Goal: Transaction & Acquisition: Purchase product/service

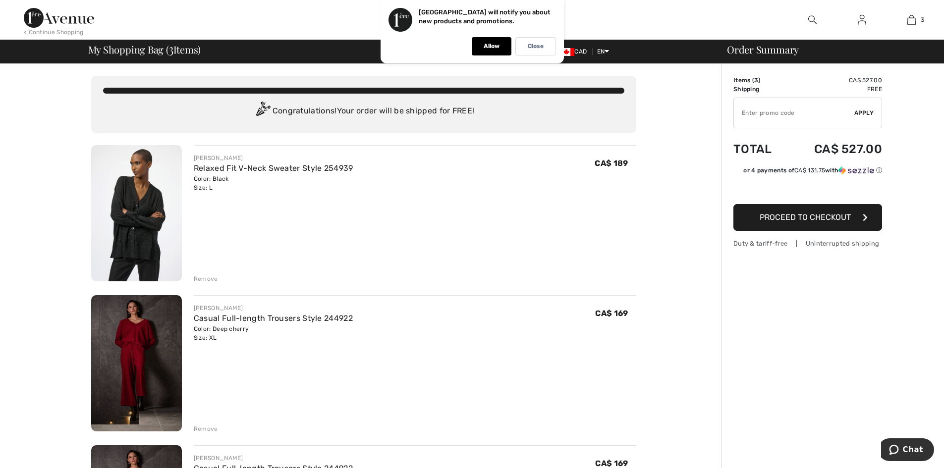
click at [211, 280] on div "Remove" at bounding box center [206, 279] width 24 height 9
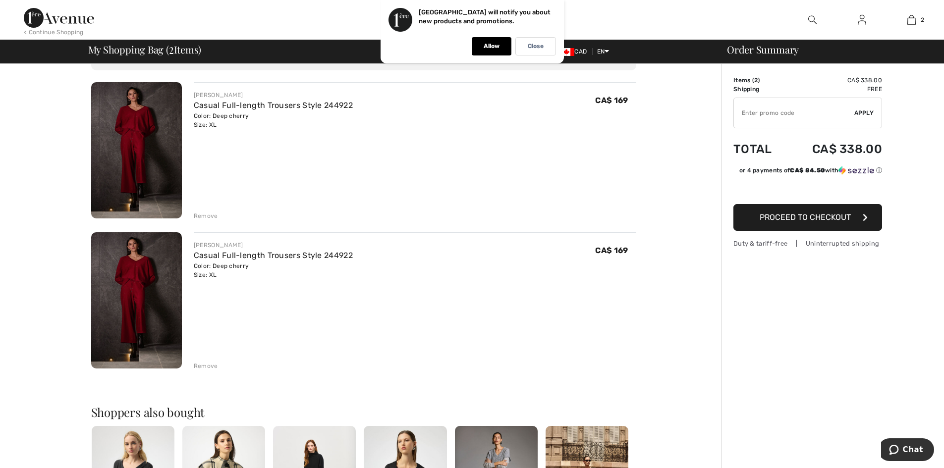
scroll to position [62, 0]
click at [203, 366] on div "Remove" at bounding box center [206, 367] width 24 height 9
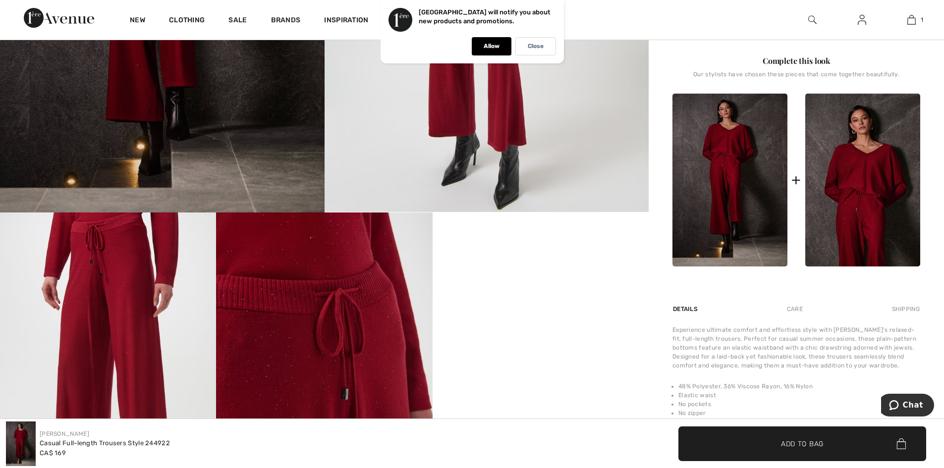
scroll to position [322, 0]
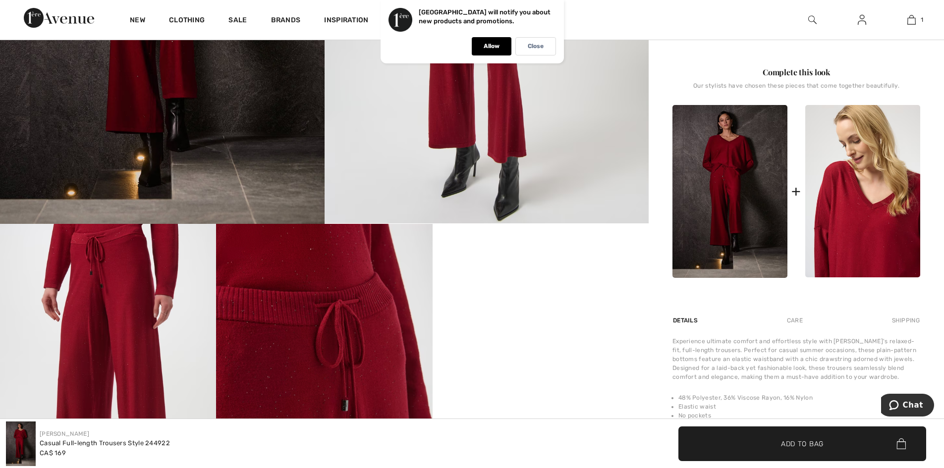
click at [874, 233] on img at bounding box center [862, 191] width 115 height 173
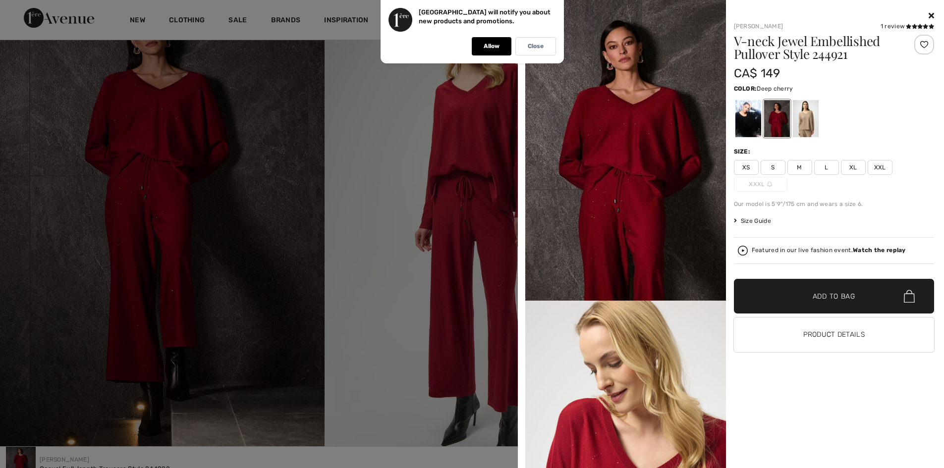
scroll to position [0, 0]
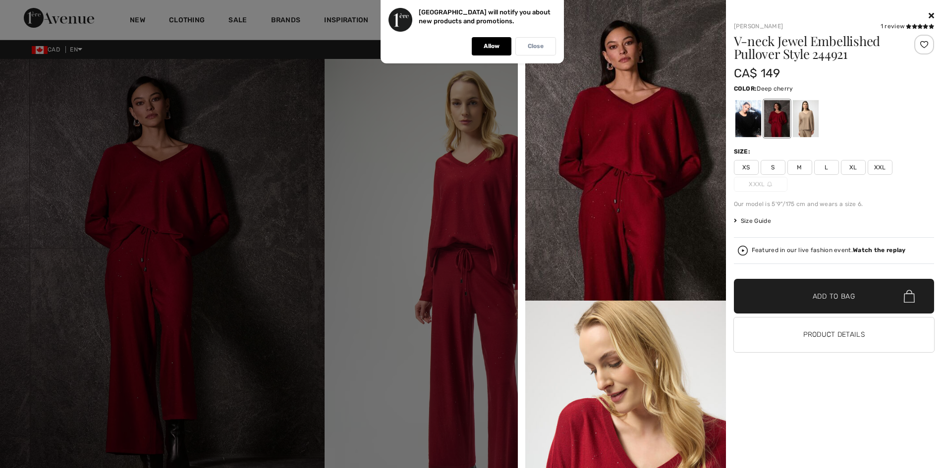
click at [536, 45] on p "Close" at bounding box center [536, 46] width 16 height 7
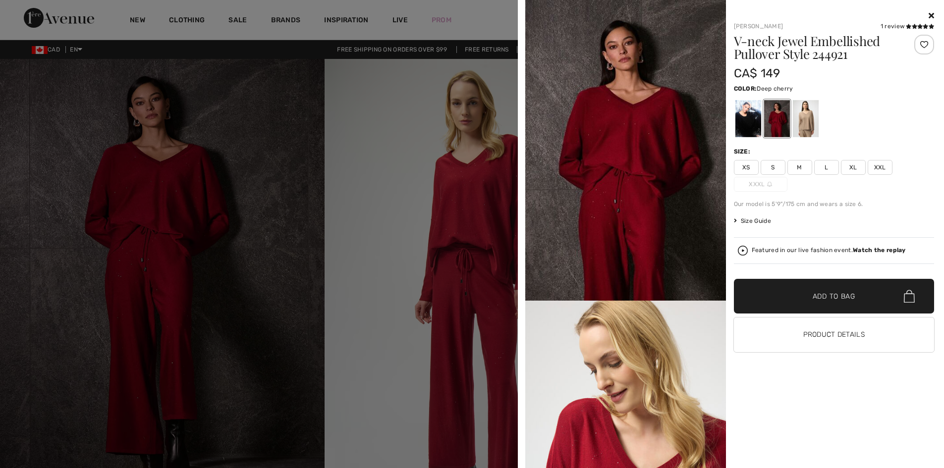
click at [719, 180] on img at bounding box center [625, 150] width 201 height 301
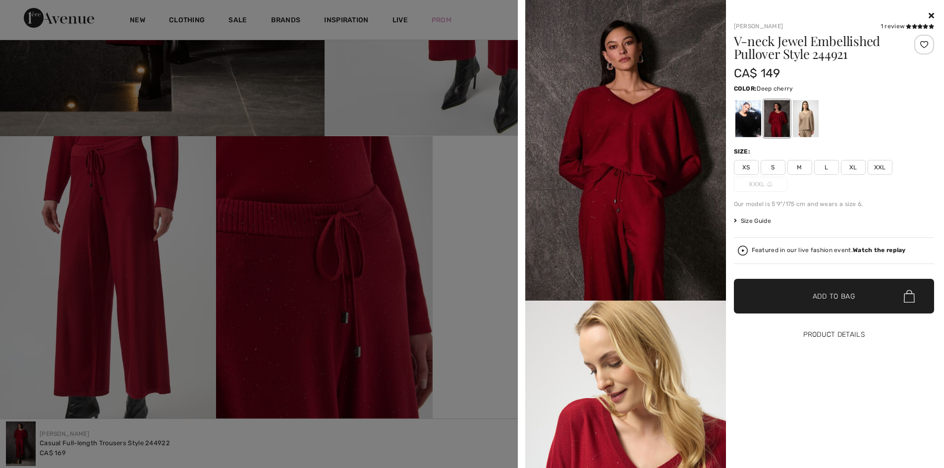
click at [842, 334] on button "Product Details" at bounding box center [834, 335] width 201 height 35
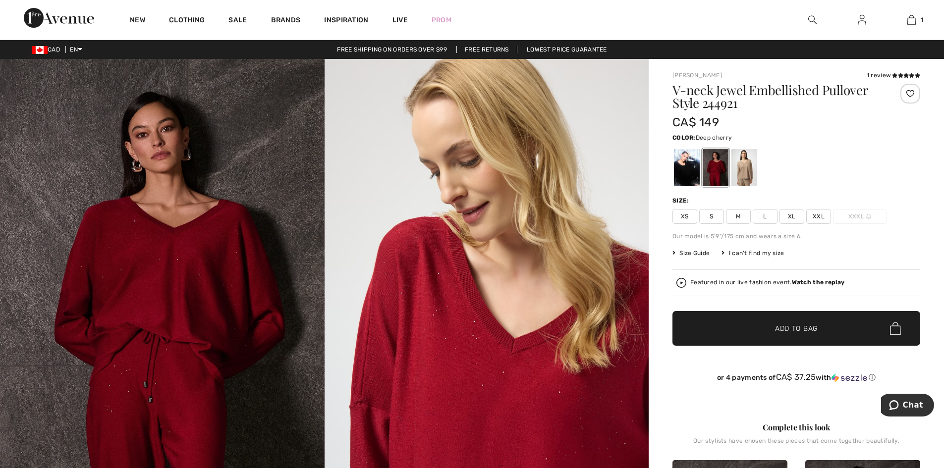
click at [791, 217] on span "XL" at bounding box center [792, 216] width 25 height 15
click at [789, 216] on span "XL" at bounding box center [792, 216] width 25 height 15
click at [897, 329] on img at bounding box center [895, 328] width 11 height 13
drag, startPoint x: 933, startPoint y: 47, endPoint x: 934, endPoint y: 53, distance: 6.6
click at [933, 50] on div "Free shipping on orders over $99 Free Returns Lowest Price Guarantee" at bounding box center [472, 49] width 944 height 9
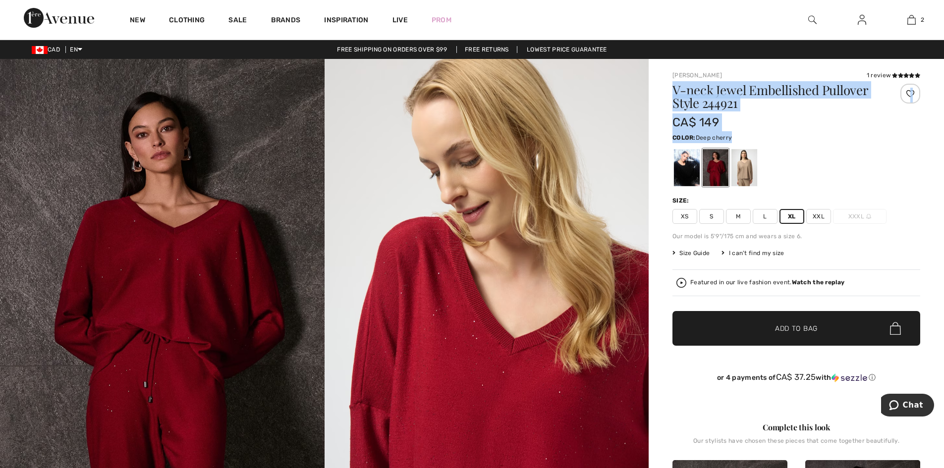
drag, startPoint x: 937, startPoint y: 70, endPoint x: 944, endPoint y: 130, distance: 60.4
click at [944, 132] on html "We value your privacy We use cookies to enhance your browsing experience, serve…" at bounding box center [472, 234] width 944 height 468
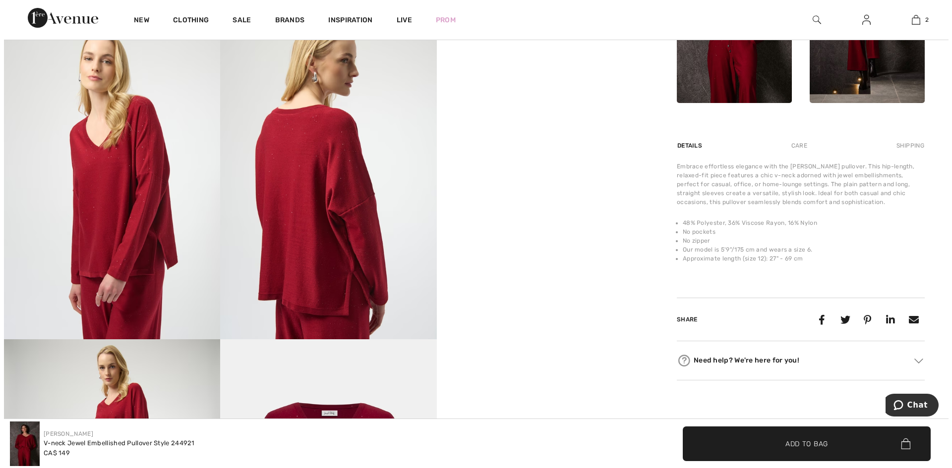
scroll to position [469, 0]
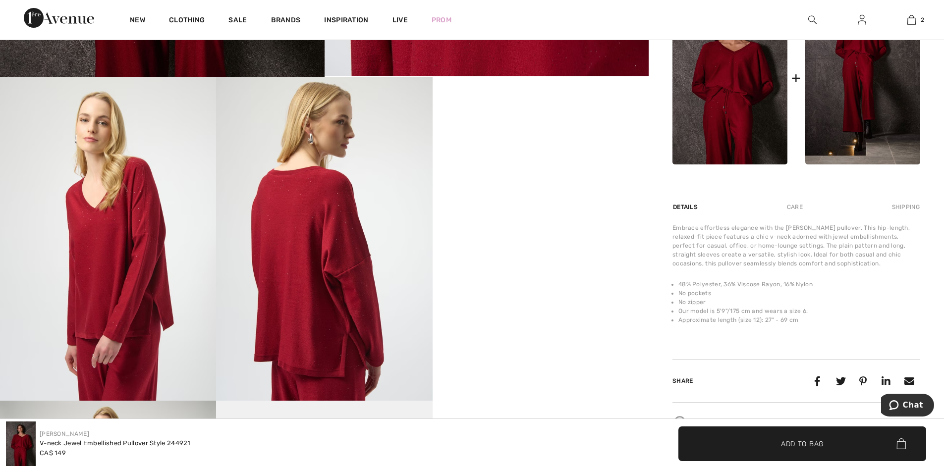
click at [329, 330] on img at bounding box center [324, 239] width 216 height 324
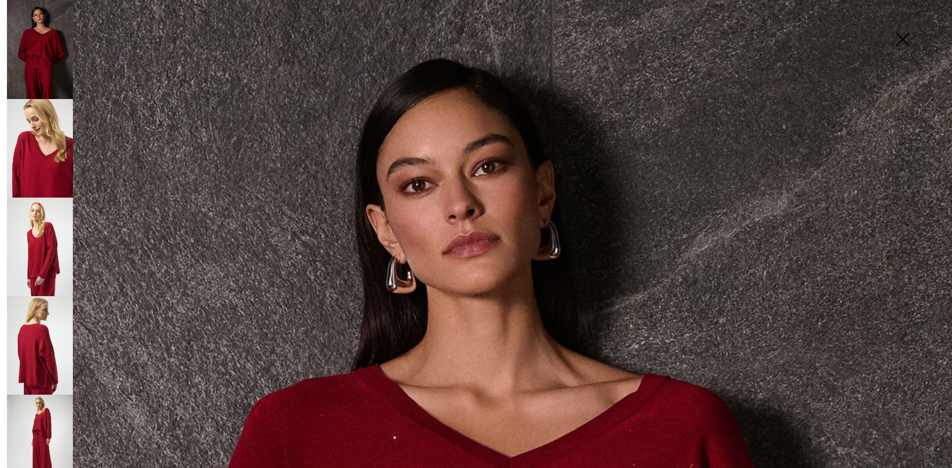
scroll to position [33, 0]
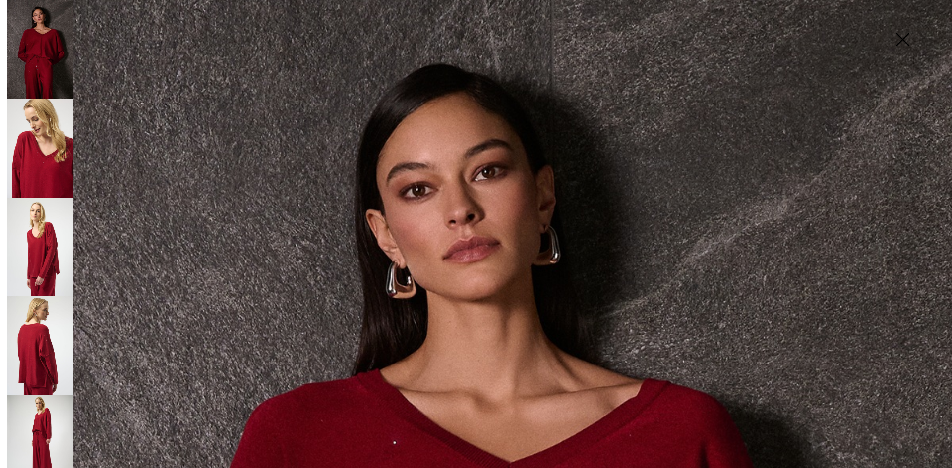
click at [51, 165] on img at bounding box center [40, 148] width 66 height 99
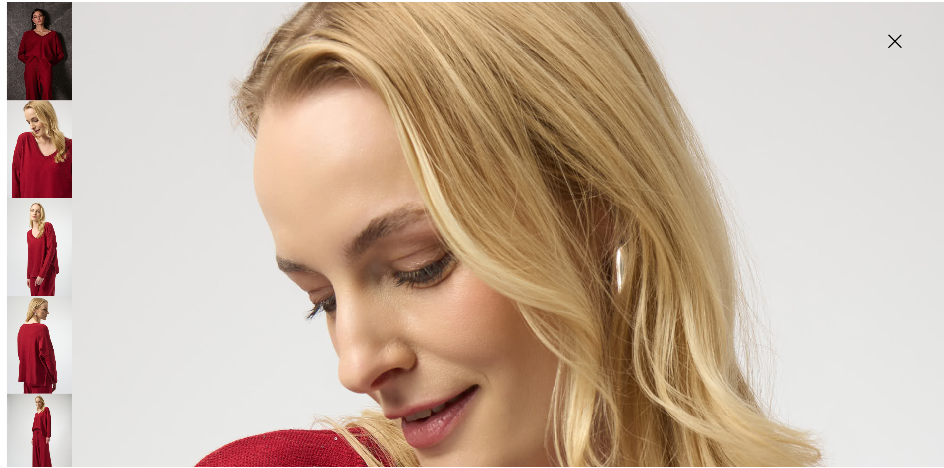
scroll to position [0, 0]
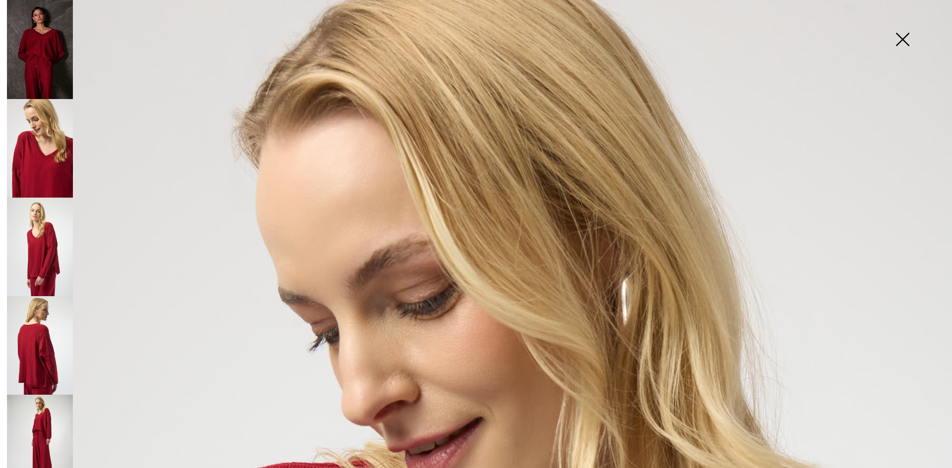
click at [903, 34] on img at bounding box center [902, 40] width 50 height 51
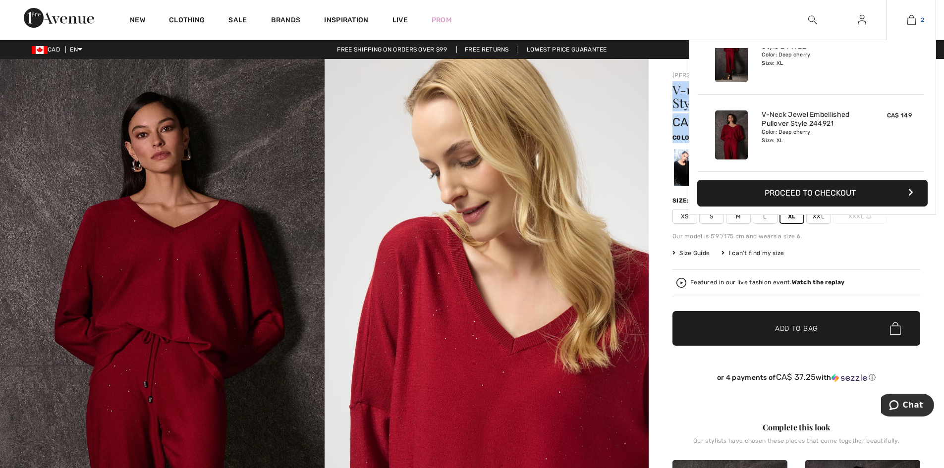
click at [910, 19] on img at bounding box center [912, 20] width 8 height 12
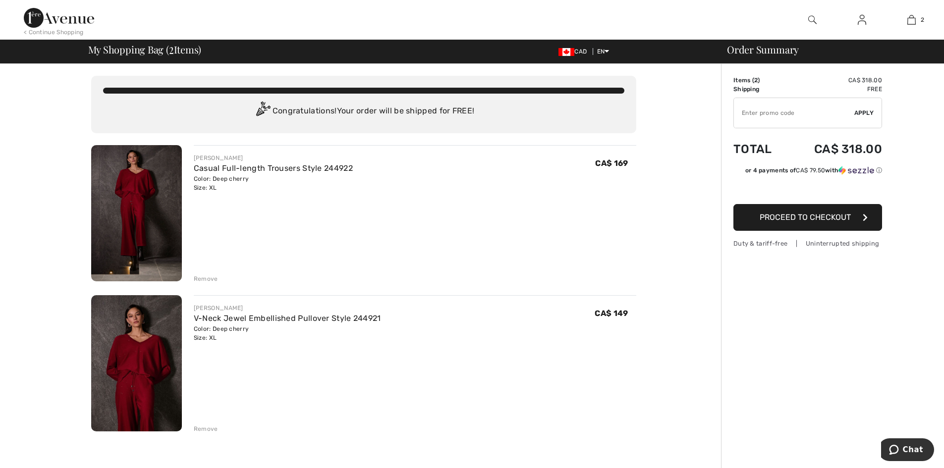
click at [780, 216] on span "Proceed to Checkout" at bounding box center [805, 217] width 91 height 9
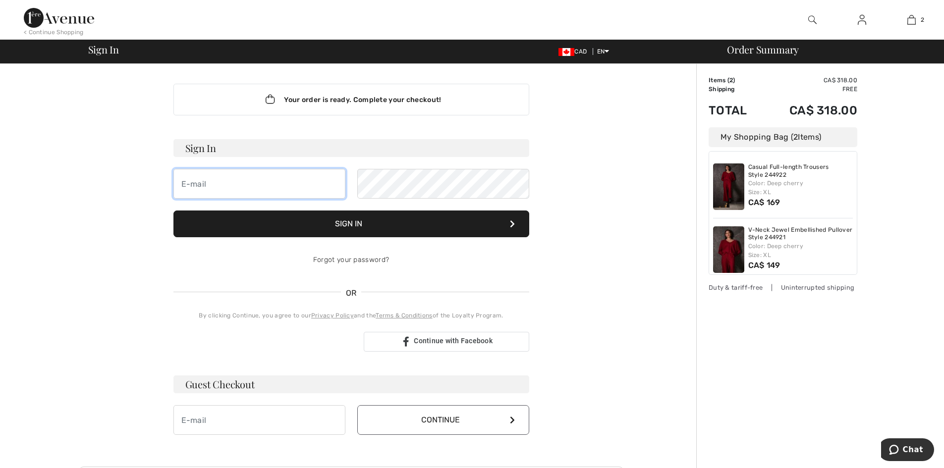
click at [189, 182] on input "email" at bounding box center [259, 184] width 172 height 30
type input "[EMAIL_ADDRESS][PERSON_NAME][DOMAIN_NAME]"
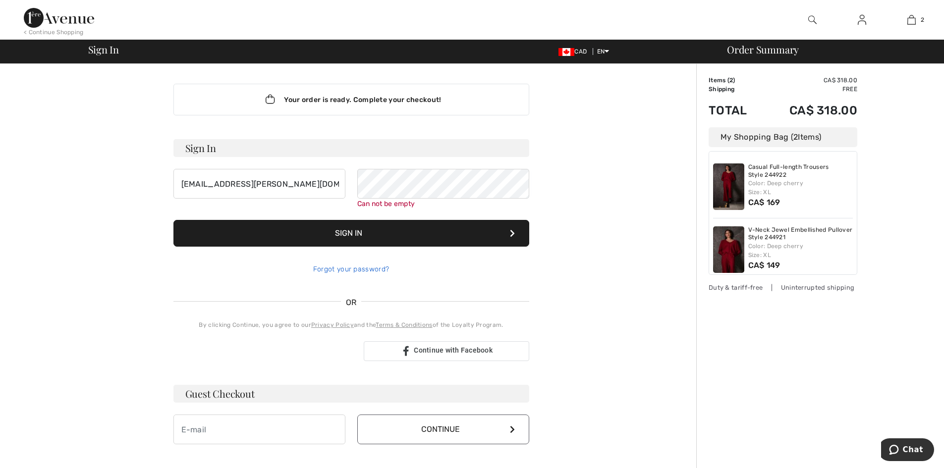
click at [339, 262] on div "Forgot your password?" at bounding box center [351, 270] width 356 height 30
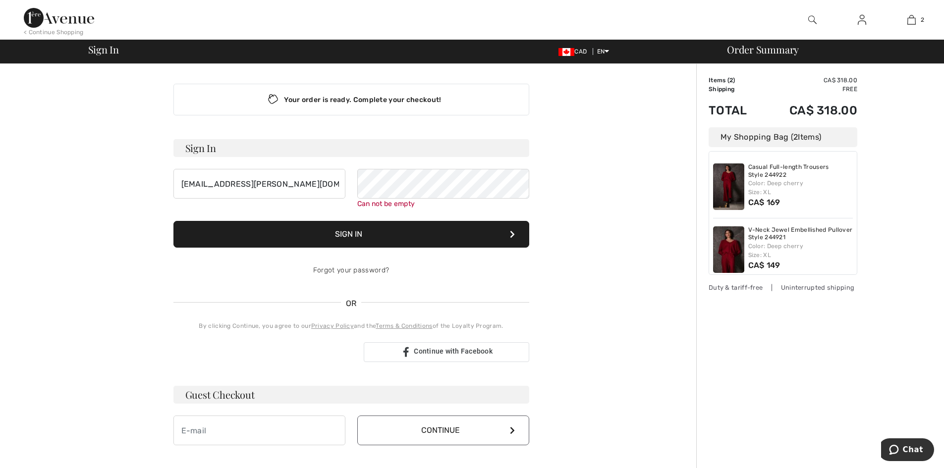
click at [157, 424] on div "Your order is ready. Complete your checkout! Sign In [EMAIL_ADDRESS][PERSON_NAM…" at bounding box center [351, 353] width 545 height 578
click at [183, 432] on input "email" at bounding box center [259, 431] width 172 height 30
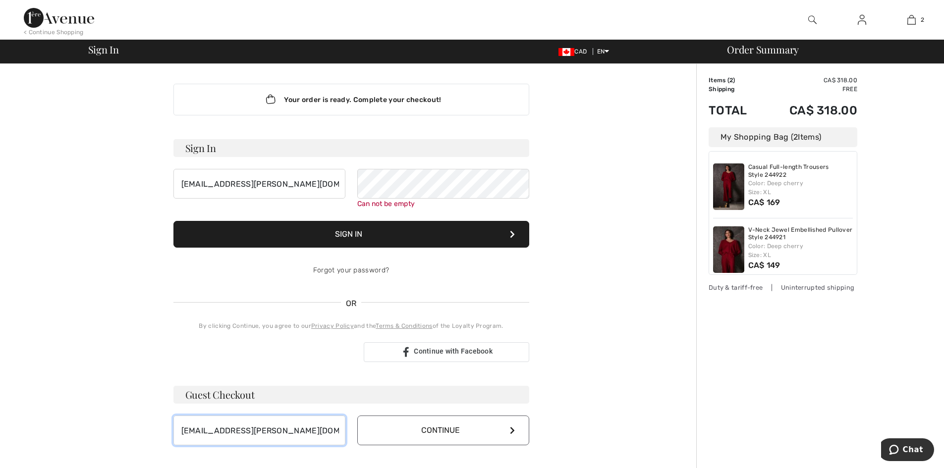
type input "[EMAIL_ADDRESS][PERSON_NAME][DOMAIN_NAME]"
click at [431, 429] on button "Continue" at bounding box center [443, 431] width 172 height 30
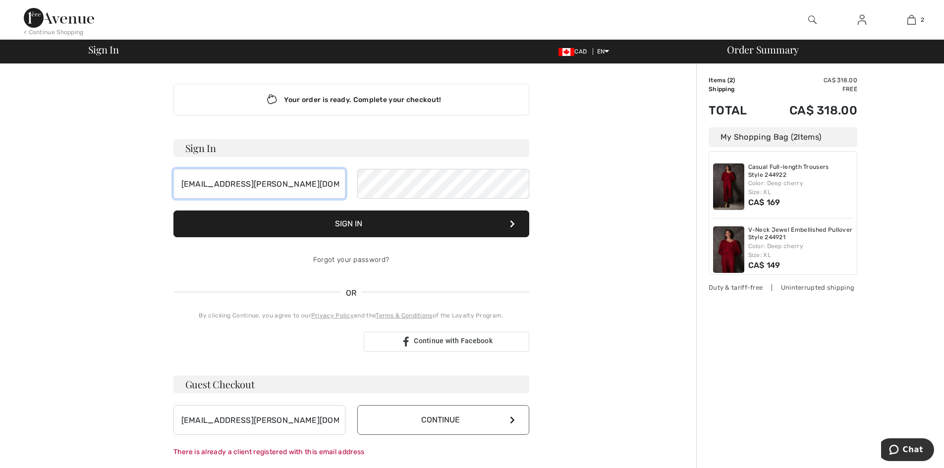
drag, startPoint x: 180, startPoint y: 184, endPoint x: 274, endPoint y: 192, distance: 94.0
click at [274, 192] on input "[EMAIL_ADDRESS][PERSON_NAME][DOMAIN_NAME]" at bounding box center [259, 184] width 172 height 30
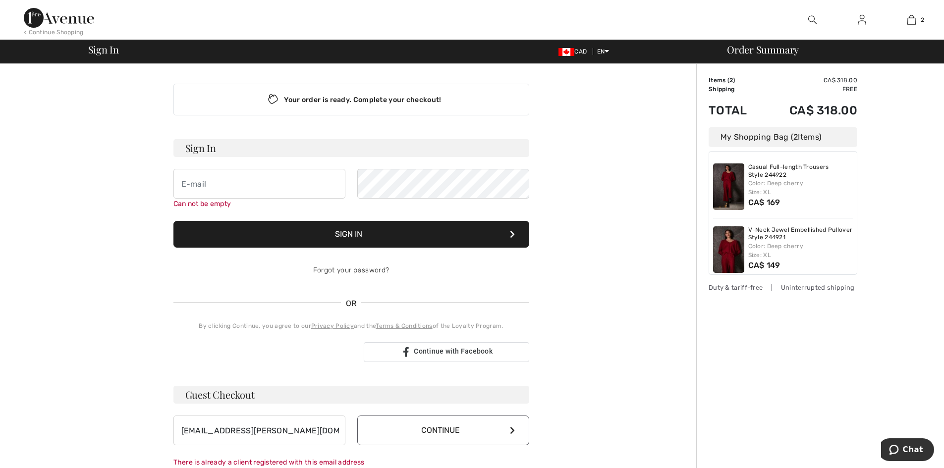
click at [450, 417] on button "Continue" at bounding box center [443, 431] width 172 height 30
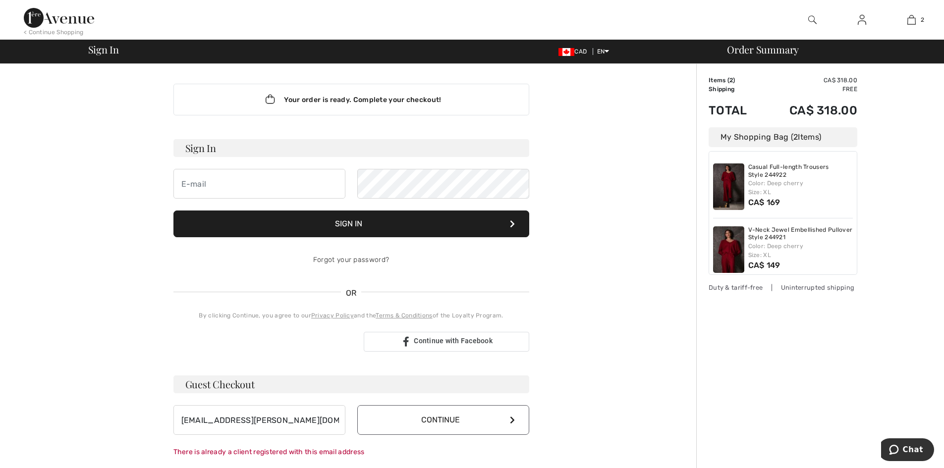
click at [429, 421] on button "Continue" at bounding box center [443, 420] width 172 height 30
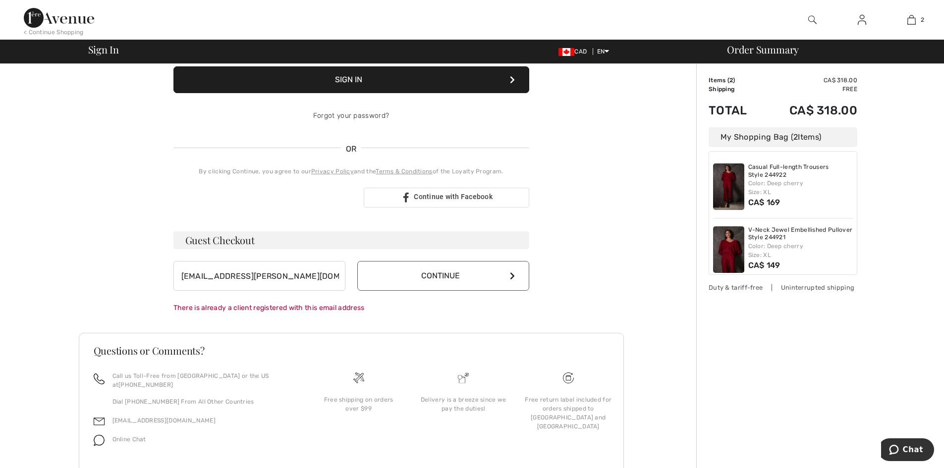
scroll to position [165, 0]
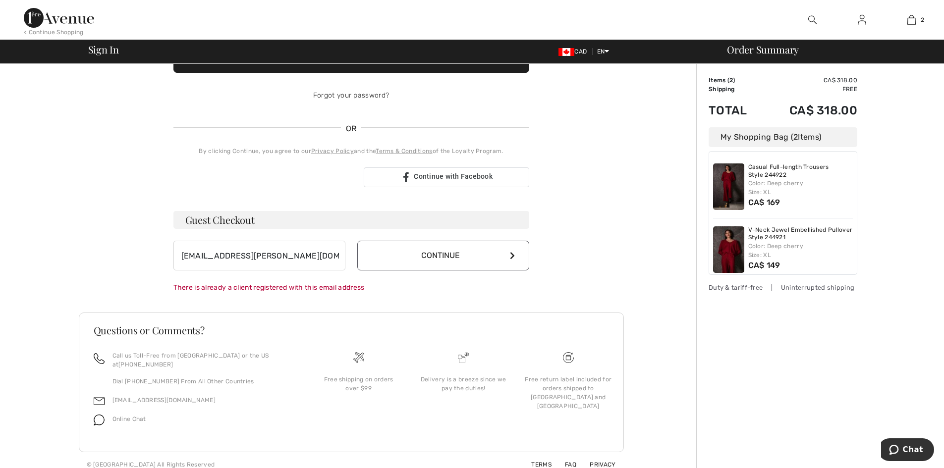
click at [706, 73] on div "Order Summary Details Items ( 2 ) CA$ 318.00 Promo code CA$ 0.00 Shipping Free …" at bounding box center [820, 188] width 248 height 578
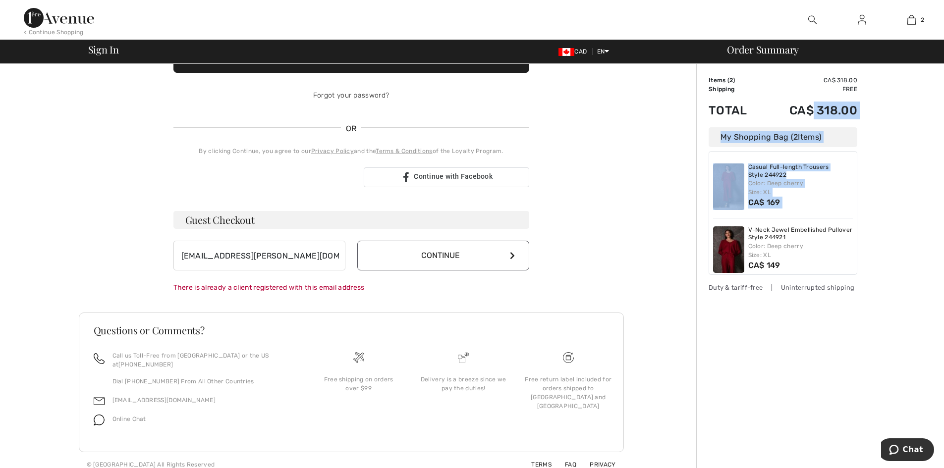
drag, startPoint x: 707, startPoint y: 74, endPoint x: 813, endPoint y: 123, distance: 117.5
click at [813, 123] on div "Order Summary Details Items ( 2 ) CA$ 318.00 Promo code CA$ 0.00 Shipping Free …" at bounding box center [820, 188] width 248 height 578
